Goal: Task Accomplishment & Management: Manage account settings

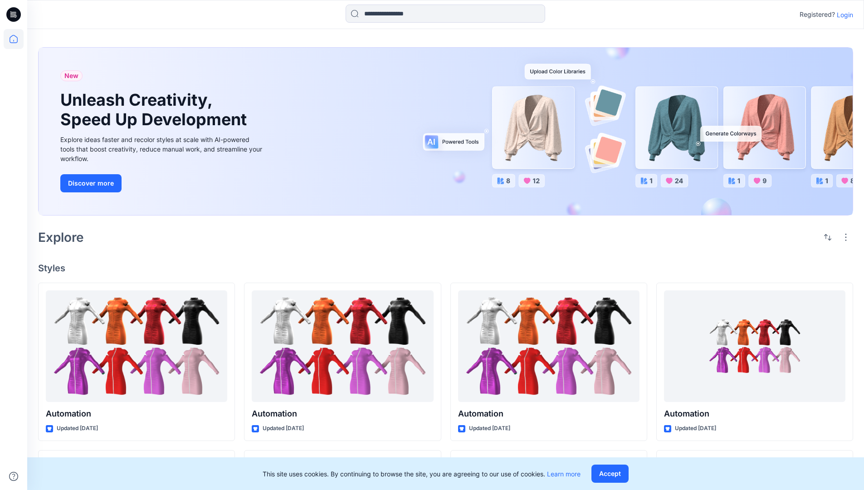
click at [842, 15] on p "Login" at bounding box center [844, 15] width 16 height 10
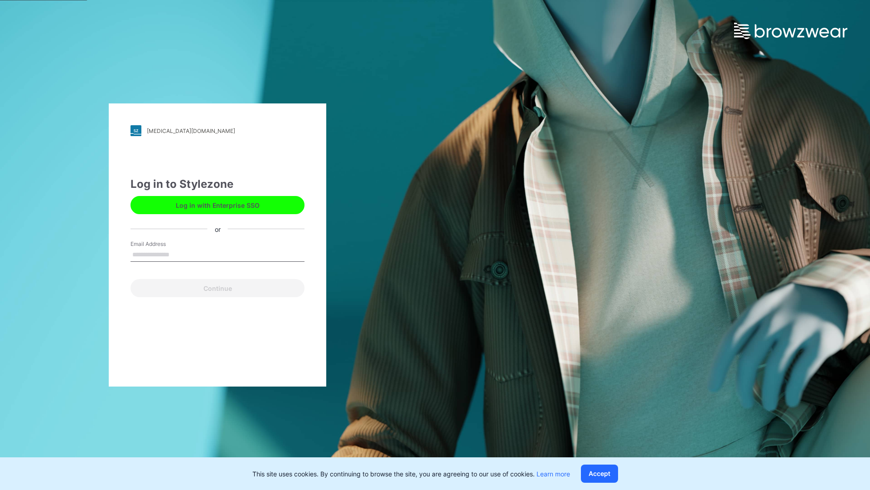
click at [179, 254] on input "Email Address" at bounding box center [218, 255] width 174 height 14
type input "**********"
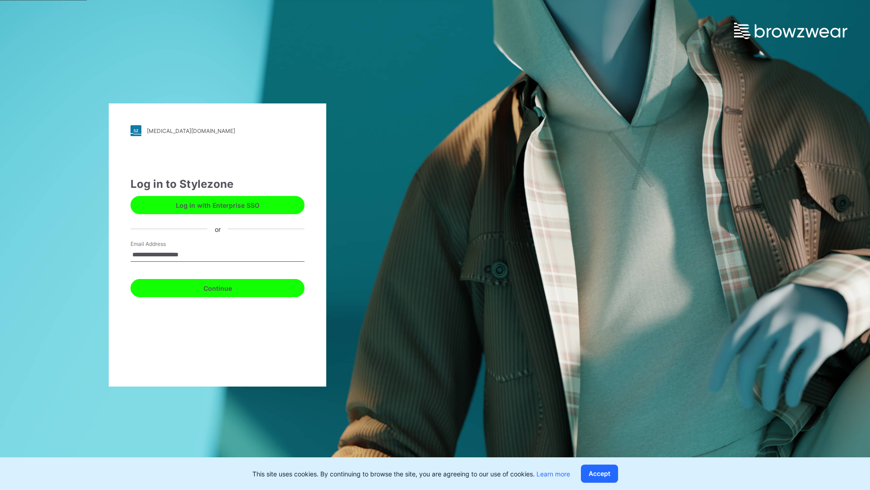
click at [228, 287] on button "Continue" at bounding box center [218, 288] width 174 height 18
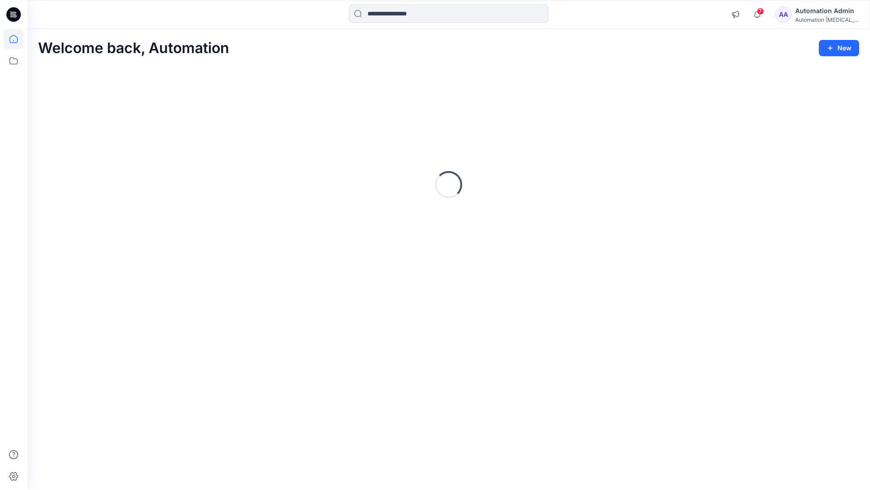
click at [17, 39] on icon at bounding box center [14, 39] width 8 height 8
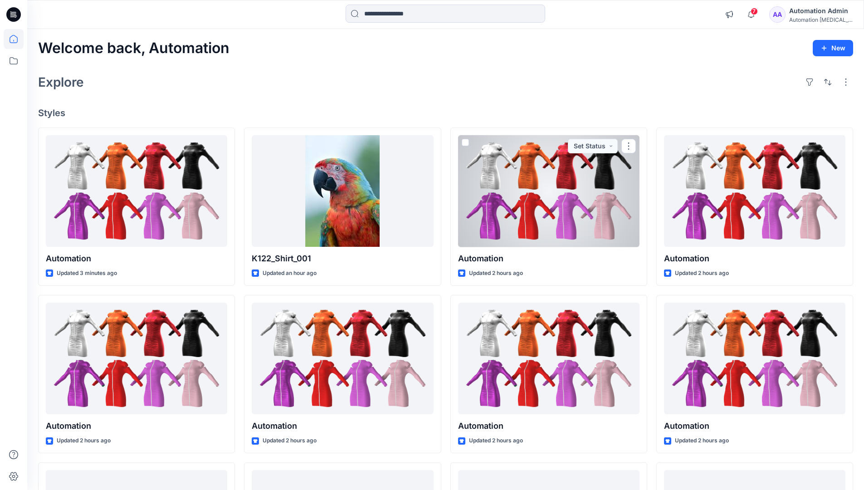
click at [810, 18] on div "Automation [MEDICAL_DATA]..." at bounding box center [820, 19] width 63 height 7
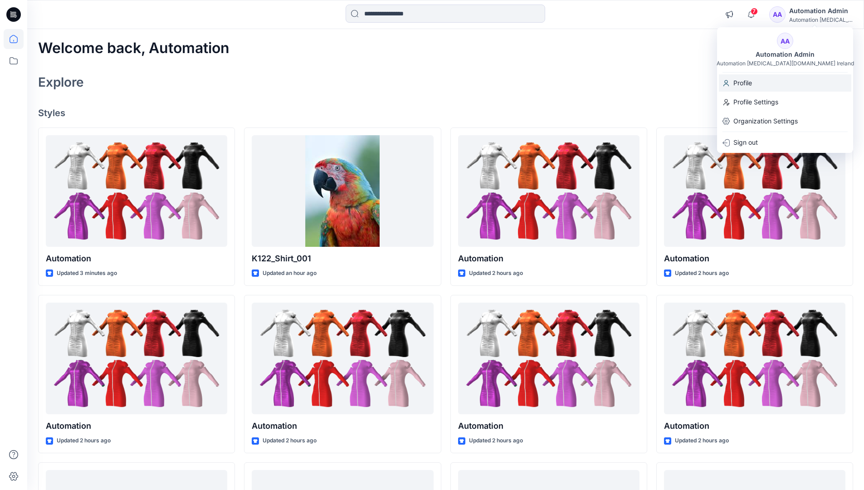
click at [765, 85] on div "Profile" at bounding box center [785, 82] width 132 height 17
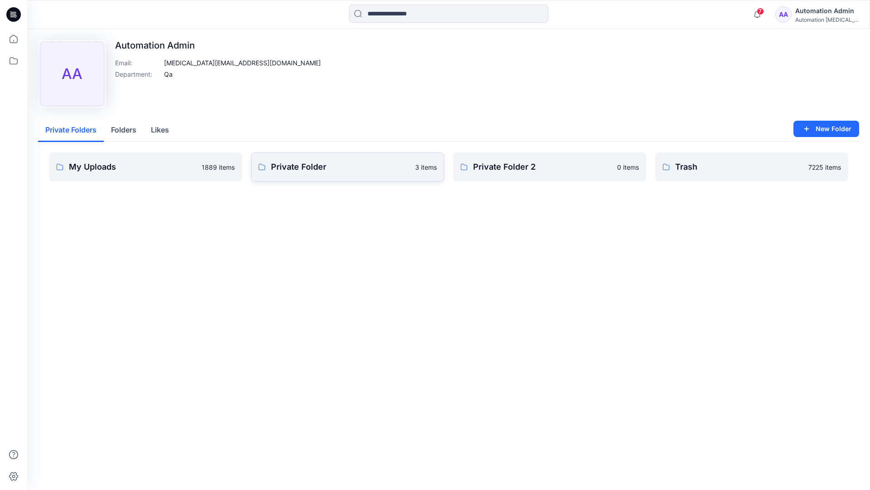
click at [303, 174] on link "Private Folder 3 items" at bounding box center [347, 166] width 193 height 29
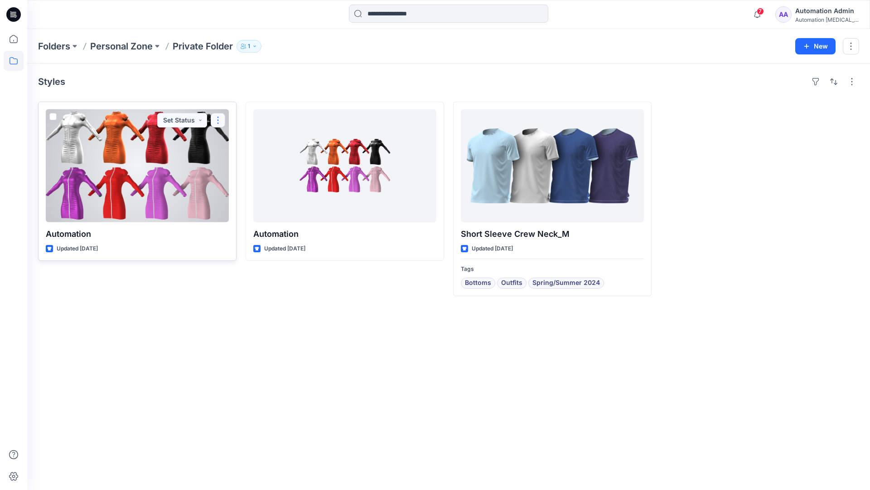
click at [217, 120] on button "button" at bounding box center [218, 120] width 15 height 15
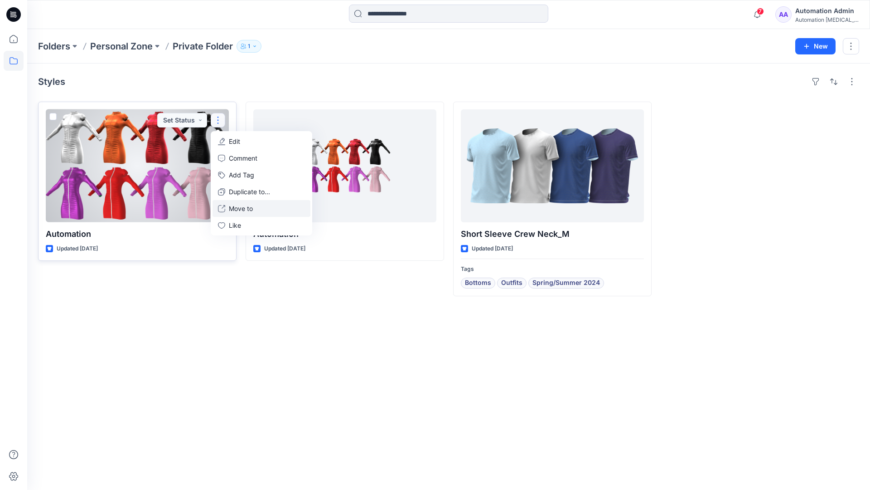
click at [233, 205] on p "Move to" at bounding box center [241, 209] width 24 height 10
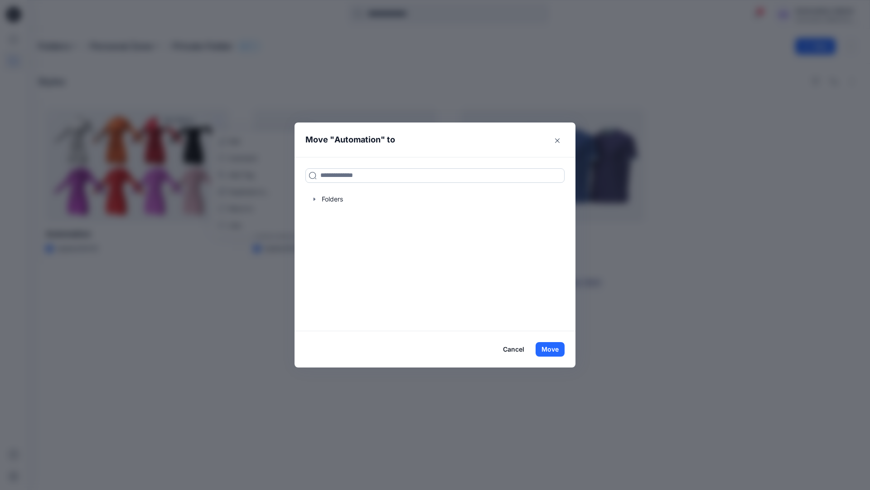
click at [400, 171] on input at bounding box center [435, 175] width 259 height 15
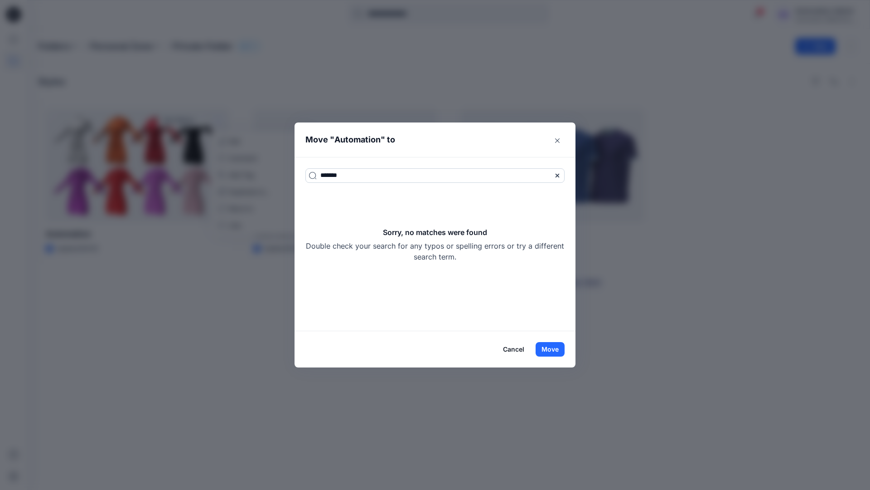
type input "*******"
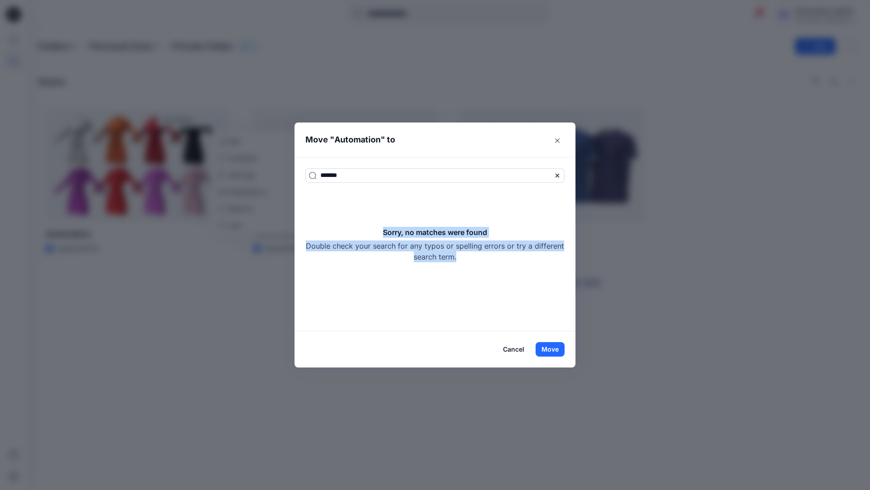
drag, startPoint x: 400, startPoint y: 171, endPoint x: 471, endPoint y: 256, distance: 110.3
click at [471, 256] on div "Sorry, no matches were found Double check your search for any typos or spelling…" at bounding box center [435, 244] width 259 height 35
click at [557, 348] on button "Move" at bounding box center [550, 349] width 29 height 15
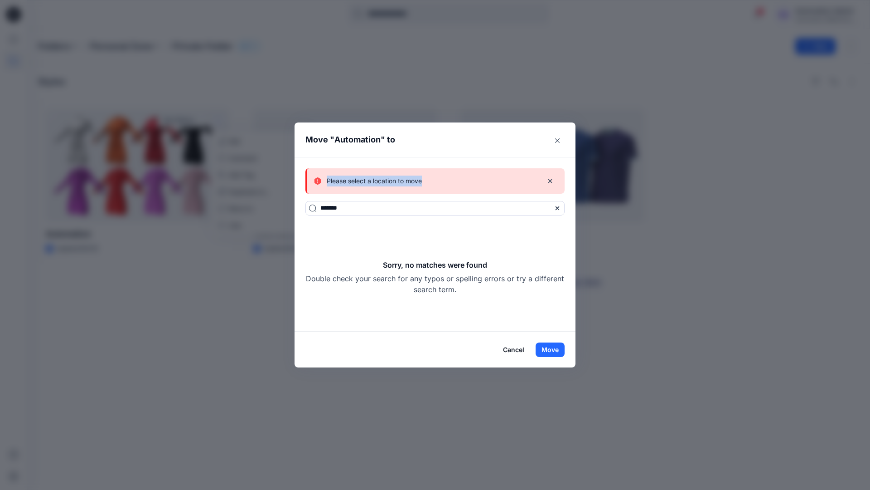
drag, startPoint x: 557, startPoint y: 348, endPoint x: 423, endPoint y: 181, distance: 214.4
click at [423, 181] on div "Please select a location to move" at bounding box center [425, 180] width 222 height 11
click at [516, 348] on button "Cancel" at bounding box center [513, 349] width 33 height 15
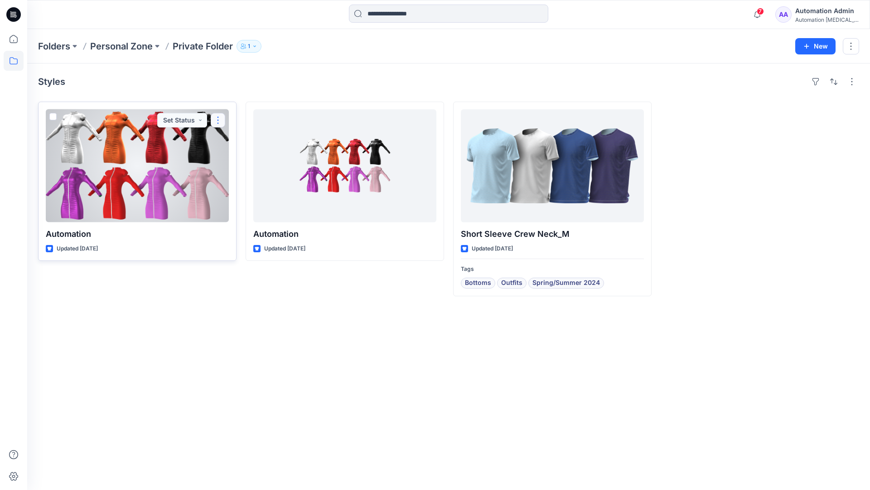
click at [219, 120] on button "button" at bounding box center [218, 120] width 15 height 15
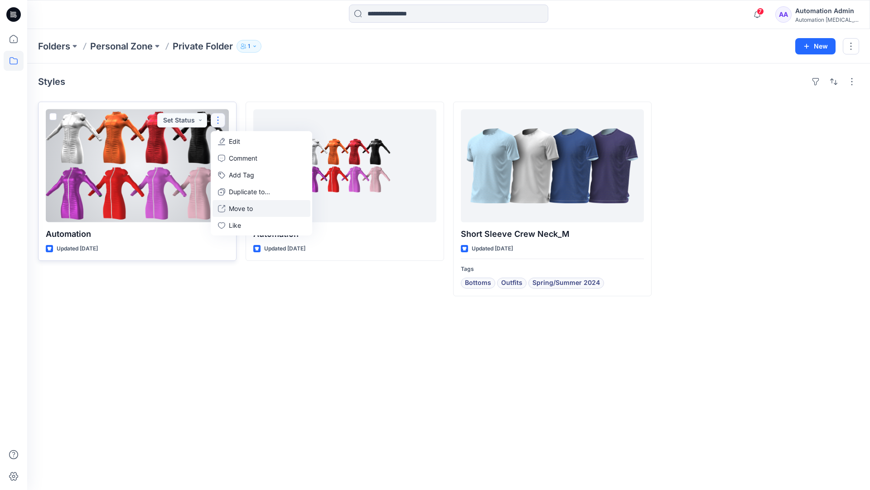
click at [246, 206] on p "Move to" at bounding box center [241, 209] width 24 height 10
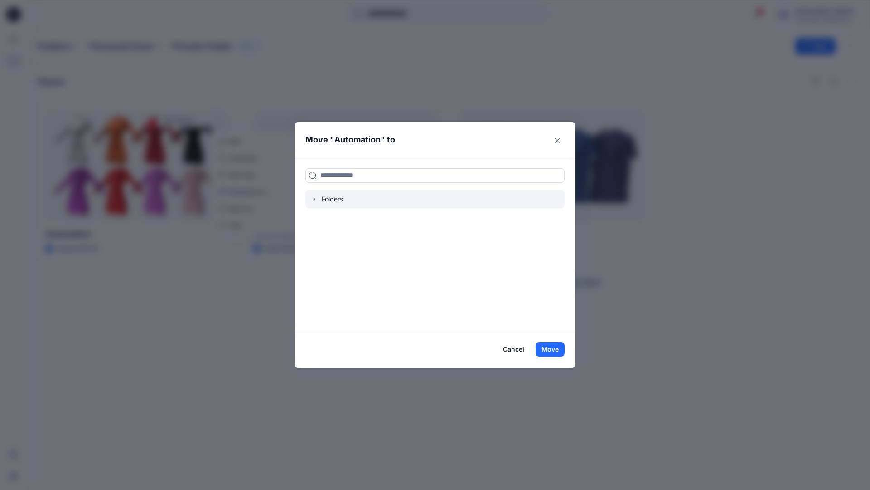
click at [316, 200] on icon "button" at bounding box center [314, 198] width 7 height 7
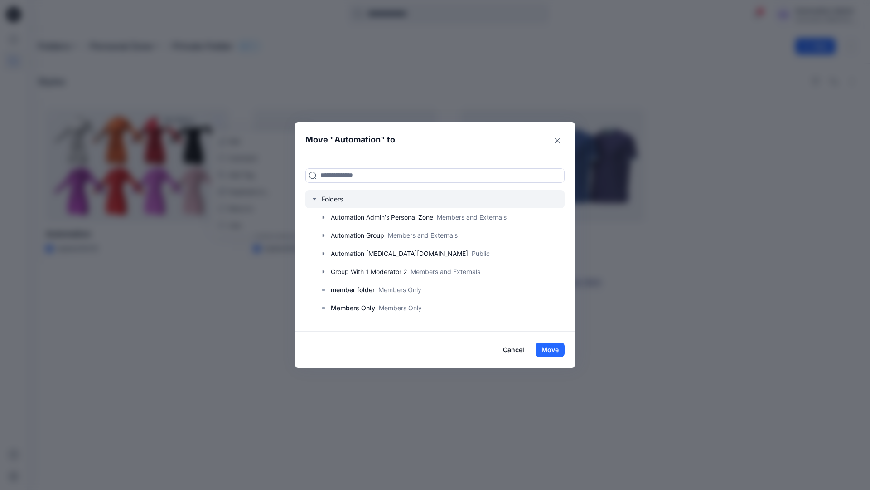
scroll to position [71, 0]
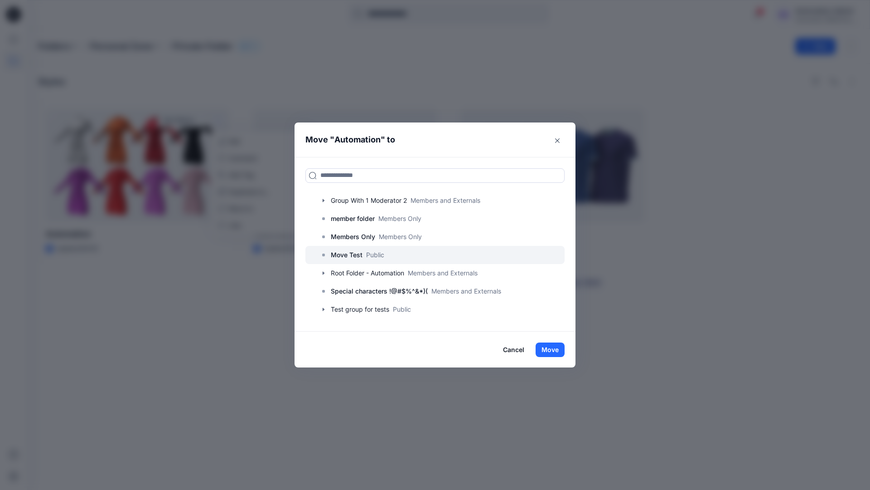
click at [352, 254] on p "Move Test" at bounding box center [347, 254] width 32 height 11
click at [553, 349] on button "Move" at bounding box center [550, 349] width 29 height 15
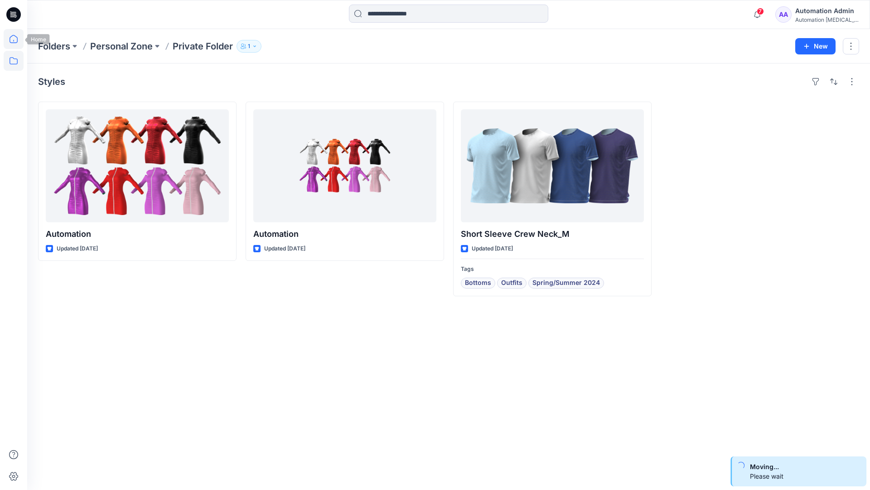
click at [15, 37] on icon at bounding box center [14, 39] width 20 height 20
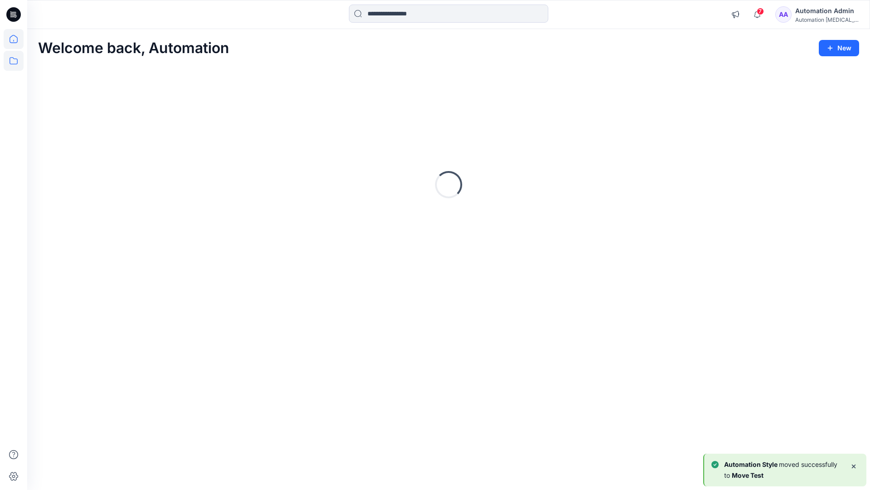
click at [15, 59] on icon at bounding box center [14, 61] width 20 height 20
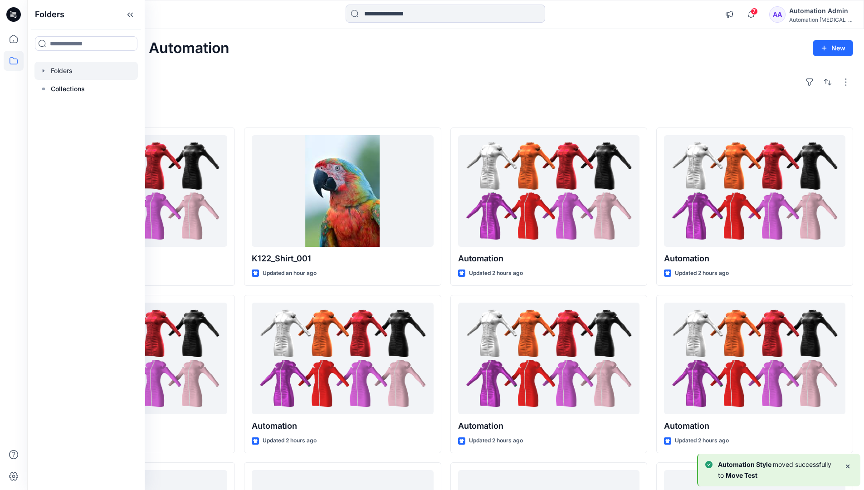
click at [60, 72] on div at bounding box center [85, 71] width 103 height 18
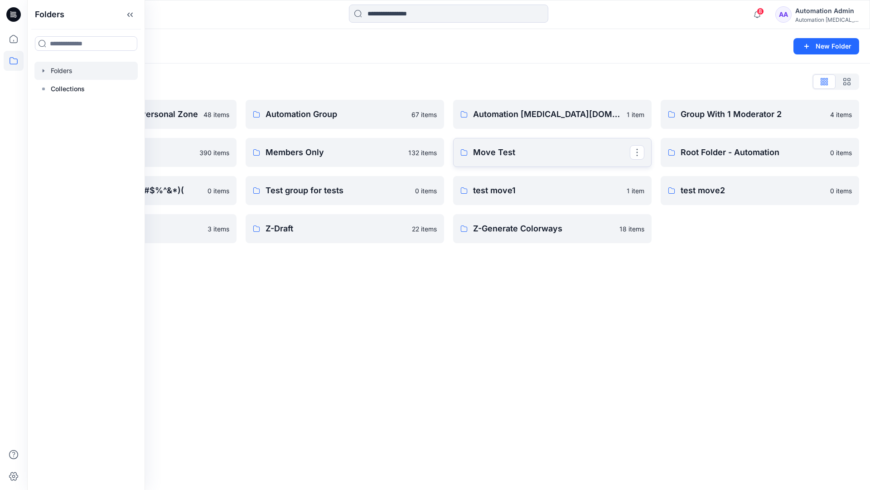
click at [616, 161] on link "Move Test" at bounding box center [552, 152] width 199 height 29
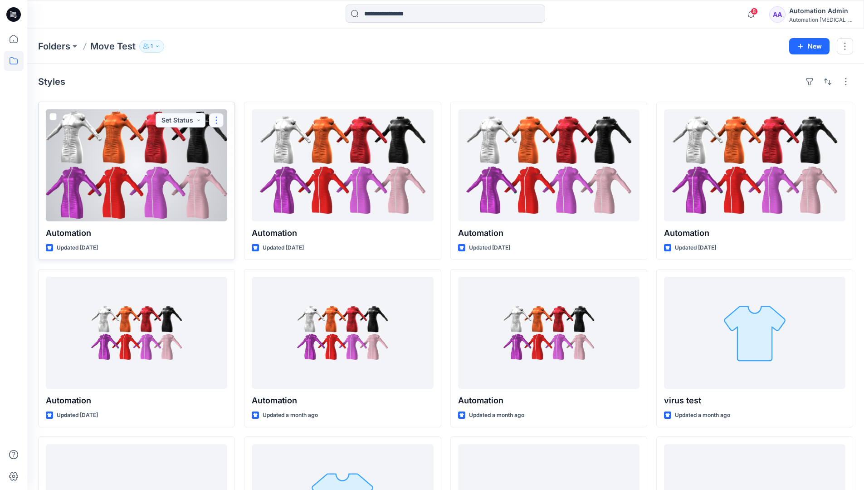
click at [216, 121] on button "button" at bounding box center [216, 120] width 15 height 15
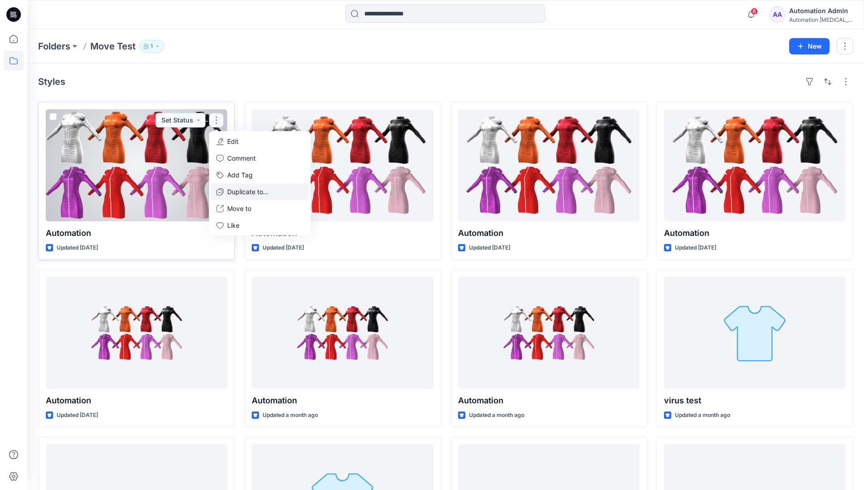
click at [233, 187] on p "Duplicate to..." at bounding box center [247, 192] width 41 height 10
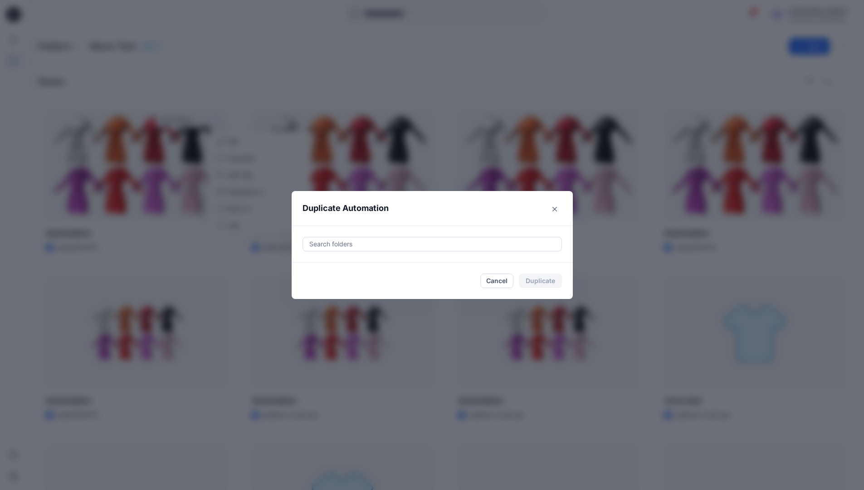
click at [338, 239] on div at bounding box center [432, 243] width 248 height 11
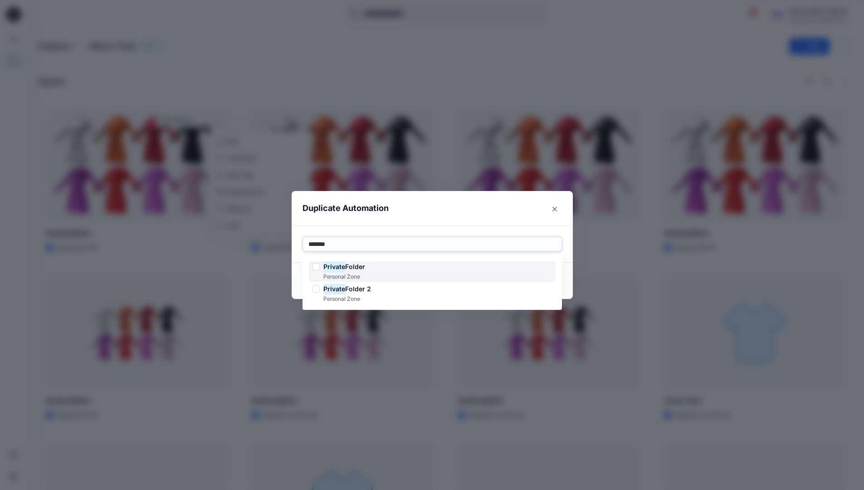
click at [356, 264] on span "Folder" at bounding box center [355, 266] width 20 height 8
type input "*******"
click at [431, 217] on header "Duplicate Automation" at bounding box center [423, 208] width 263 height 34
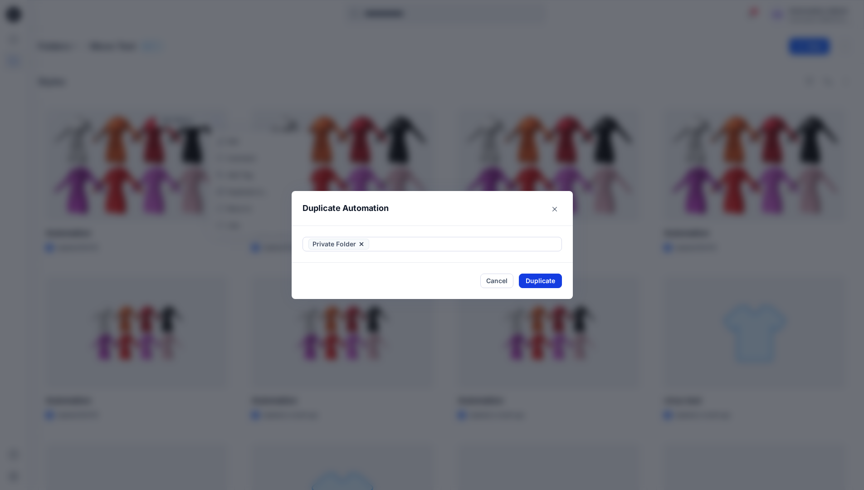
click at [550, 277] on button "Duplicate" at bounding box center [540, 280] width 43 height 15
click at [554, 280] on button "Close" at bounding box center [546, 280] width 29 height 15
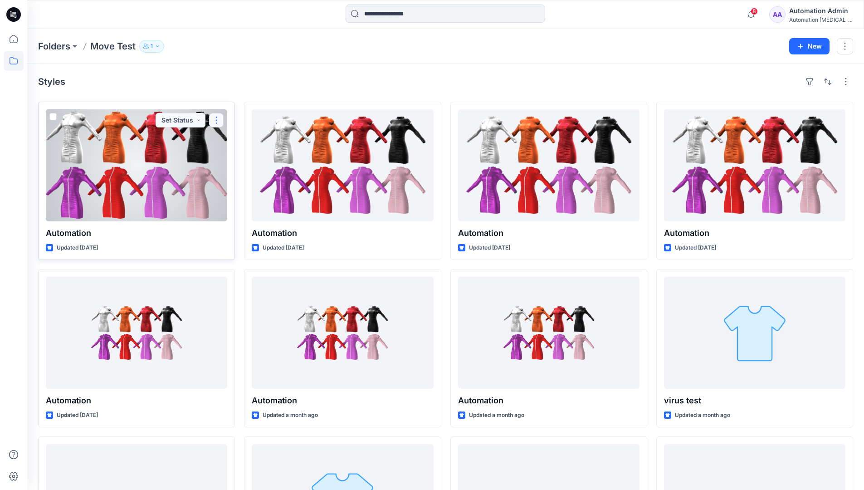
click at [216, 120] on button "button" at bounding box center [216, 120] width 15 height 15
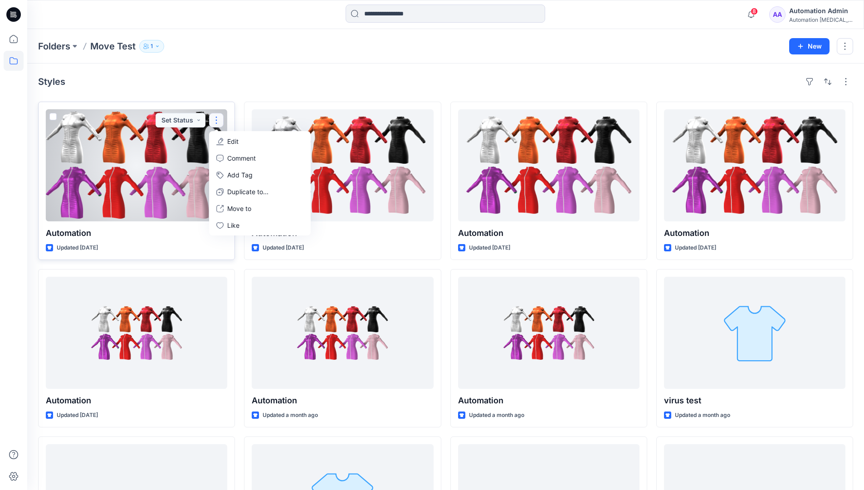
click at [229, 141] on p "Edit" at bounding box center [232, 141] width 11 height 10
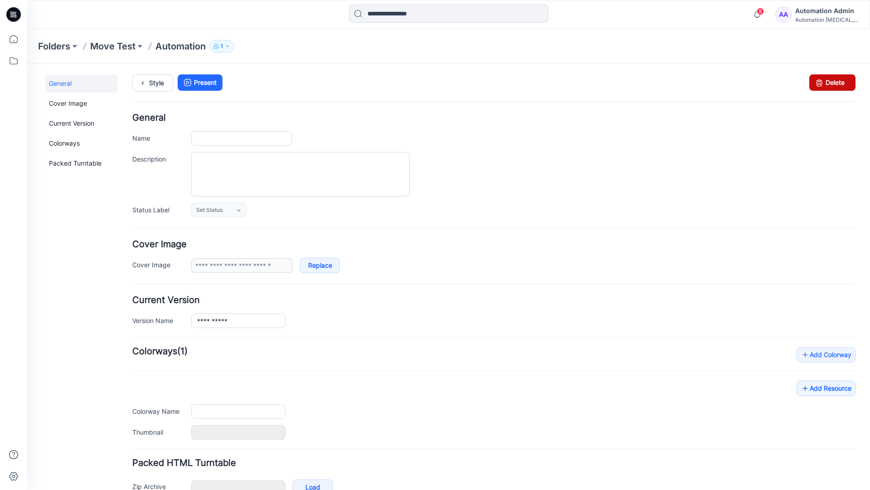
click at [813, 84] on icon at bounding box center [819, 82] width 13 height 16
type input "**********"
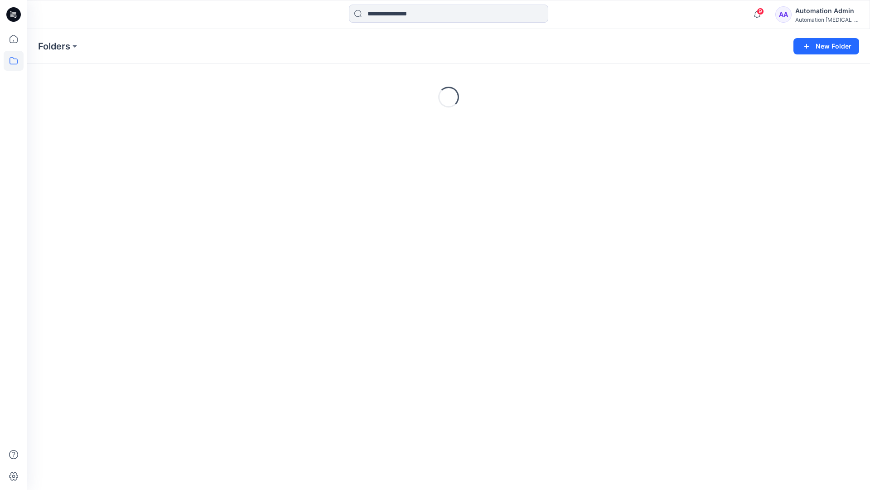
click at [811, 13] on div "Automation Admin" at bounding box center [827, 10] width 63 height 11
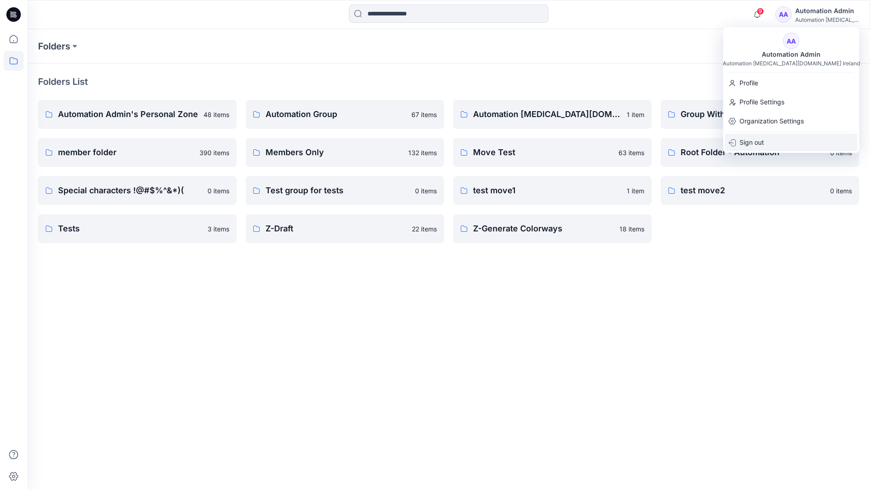
click at [753, 139] on p "Sign out" at bounding box center [752, 142] width 24 height 17
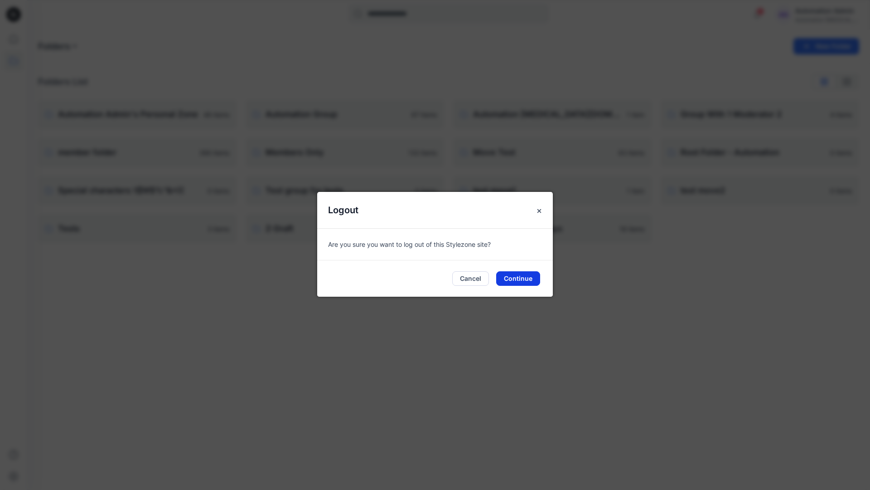
click at [525, 277] on button "Continue" at bounding box center [518, 278] width 44 height 15
